Goal: Task Accomplishment & Management: Complete application form

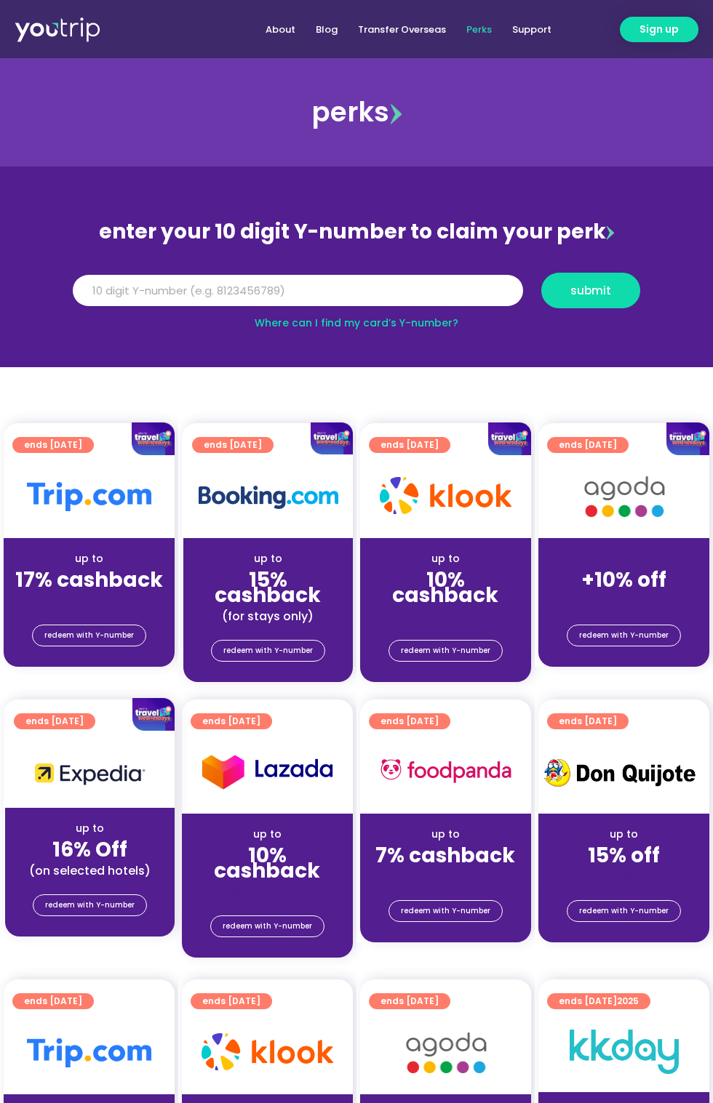
click at [212, 181] on section "enter your 10 digit Y-number to claim your perk Y Number submit Where can I fin…" at bounding box center [356, 267] width 713 height 201
click at [201, 292] on input "Y Number" at bounding box center [298, 291] width 450 height 32
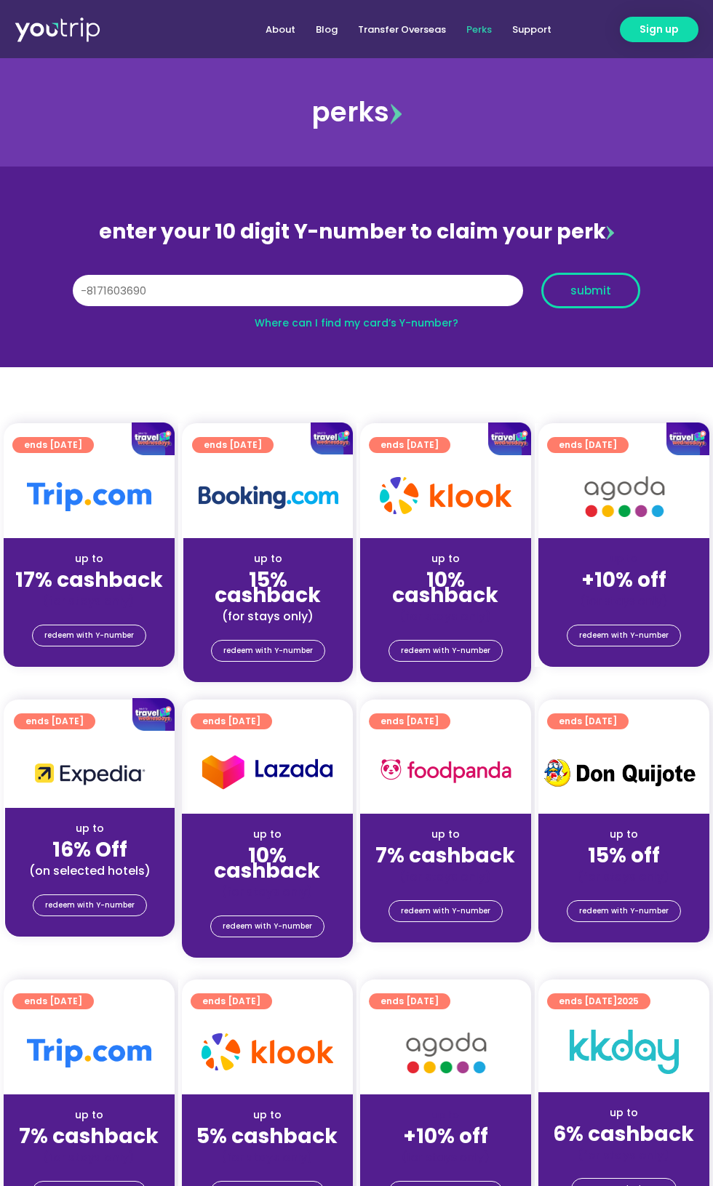
click at [599, 287] on span "submit" at bounding box center [590, 290] width 41 height 11
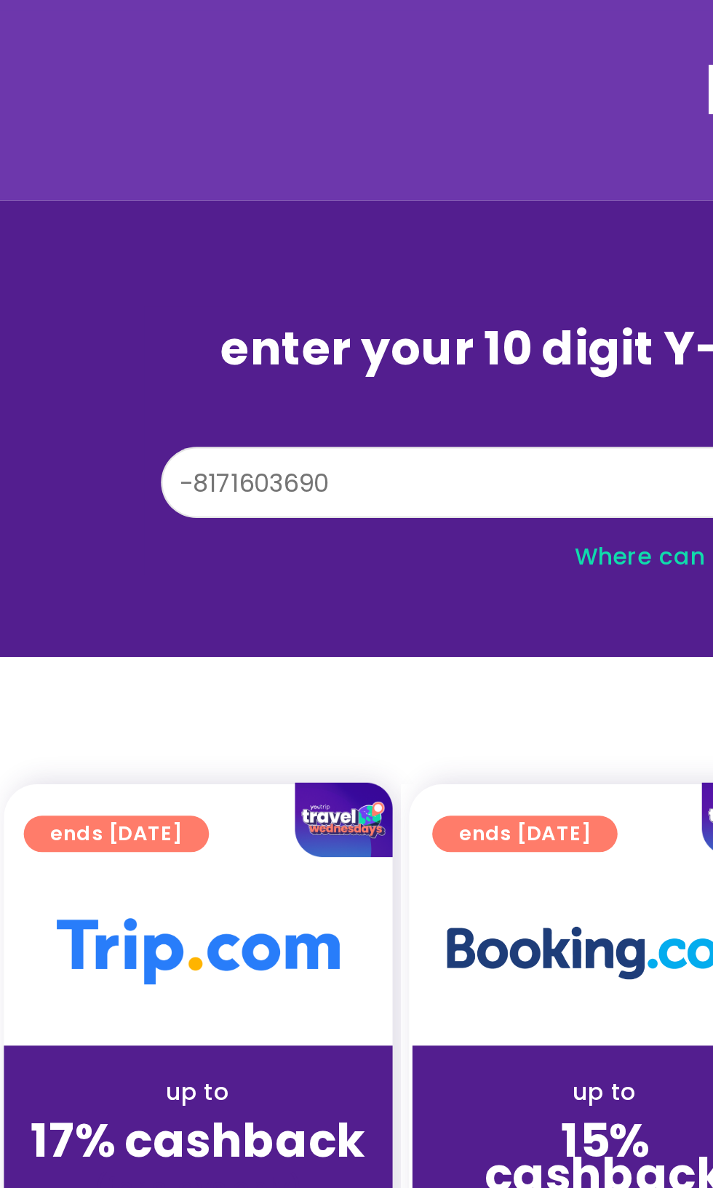
click at [92, 296] on input "-8171603690" at bounding box center [298, 291] width 450 height 32
click at [94, 291] on input "-8171603690" at bounding box center [298, 291] width 450 height 32
click at [83, 303] on input "-8171603690" at bounding box center [298, 291] width 450 height 32
click at [90, 292] on input "-8171603690" at bounding box center [298, 291] width 450 height 32
click at [190, 297] on input "8171603690" at bounding box center [298, 291] width 450 height 32
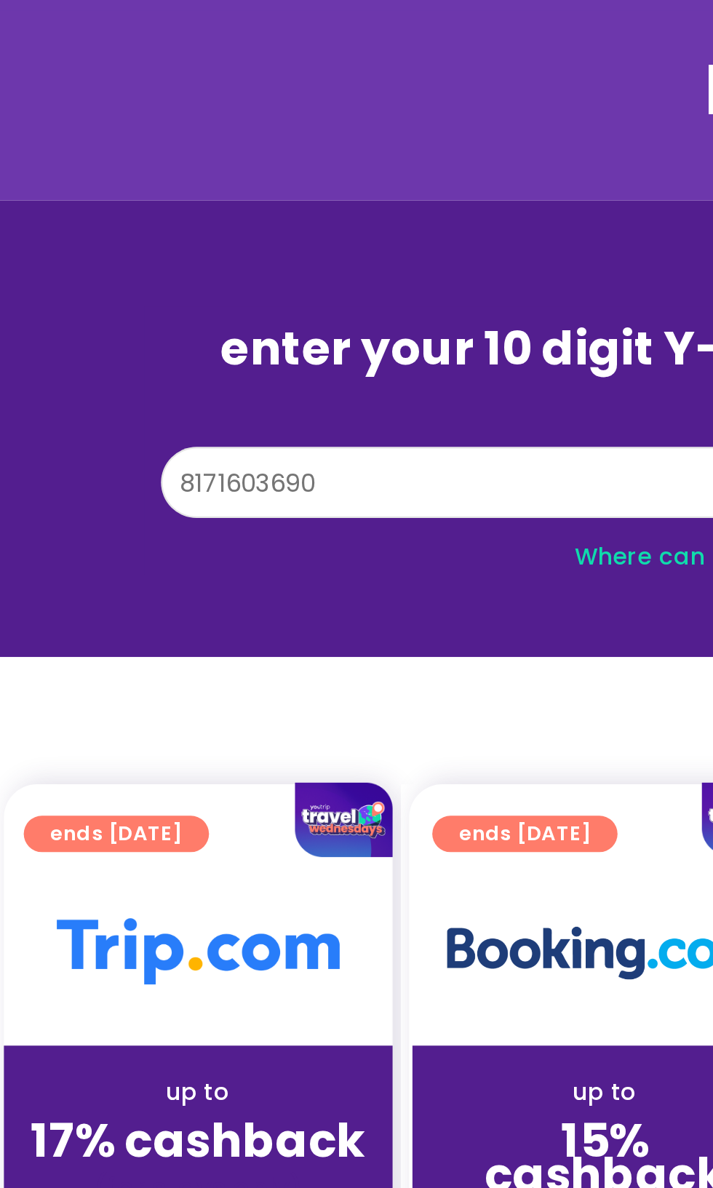
type input "8171603690"
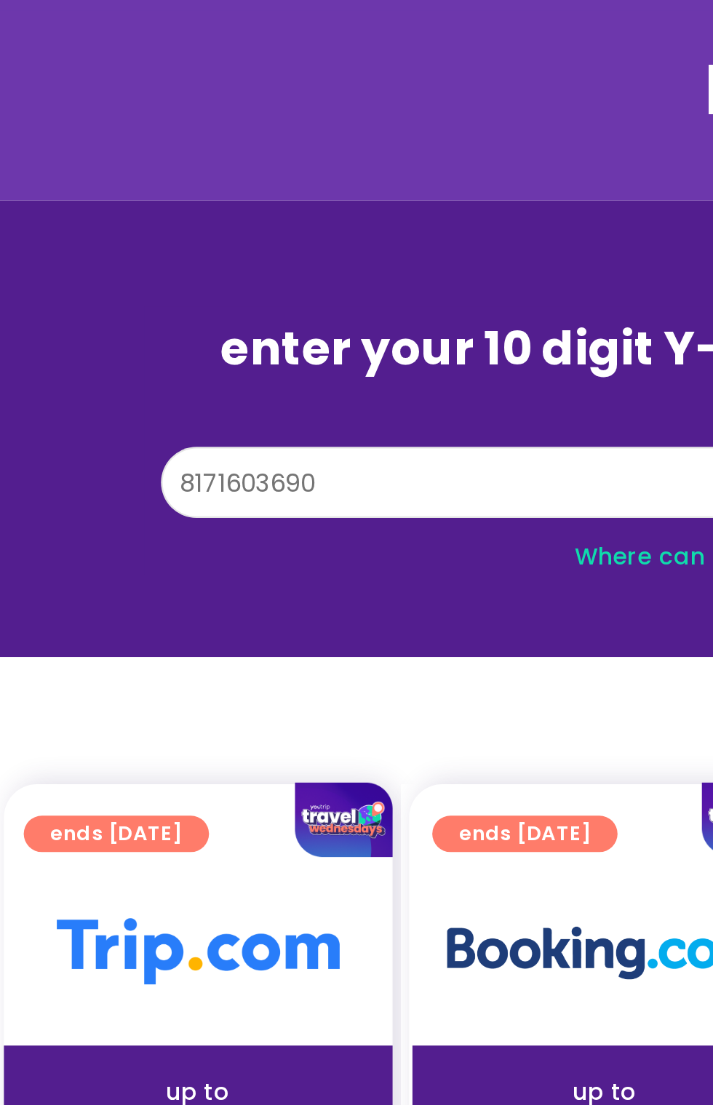
click at [206, 292] on input "8171603690" at bounding box center [298, 291] width 450 height 32
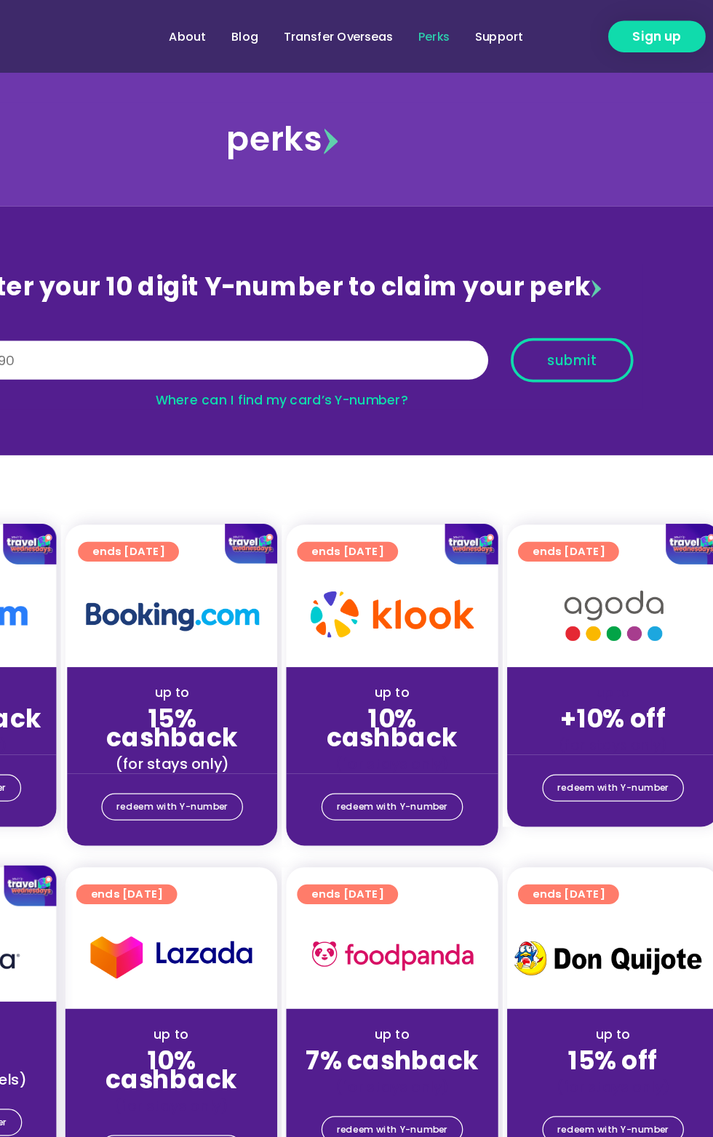
click at [604, 294] on span "submit" at bounding box center [590, 290] width 41 height 11
